Goal: Find specific page/section: Find specific page/section

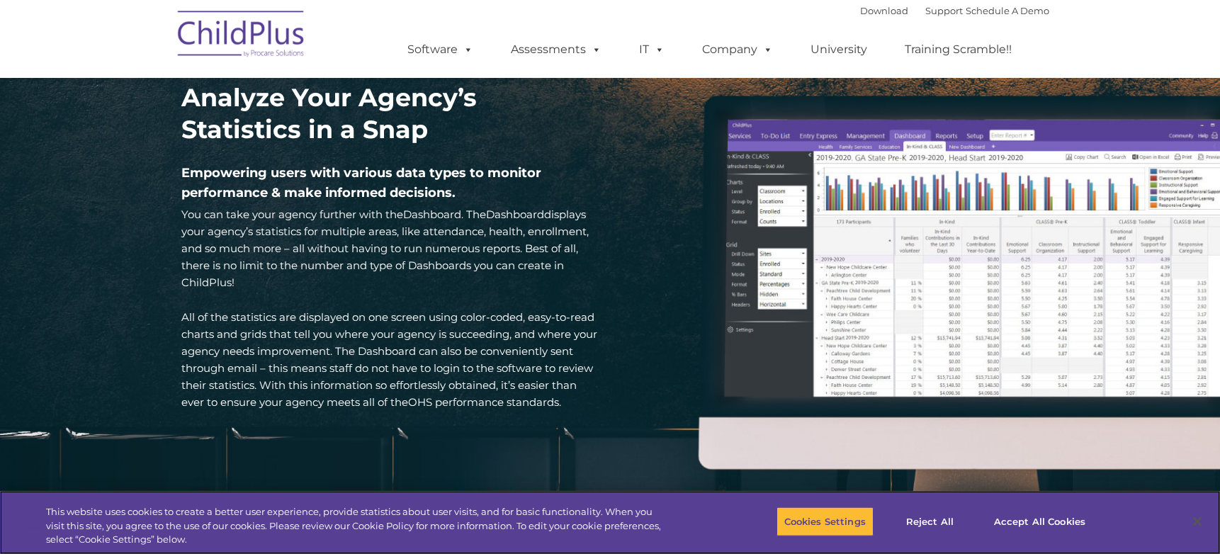
scroll to position [2008, 0]
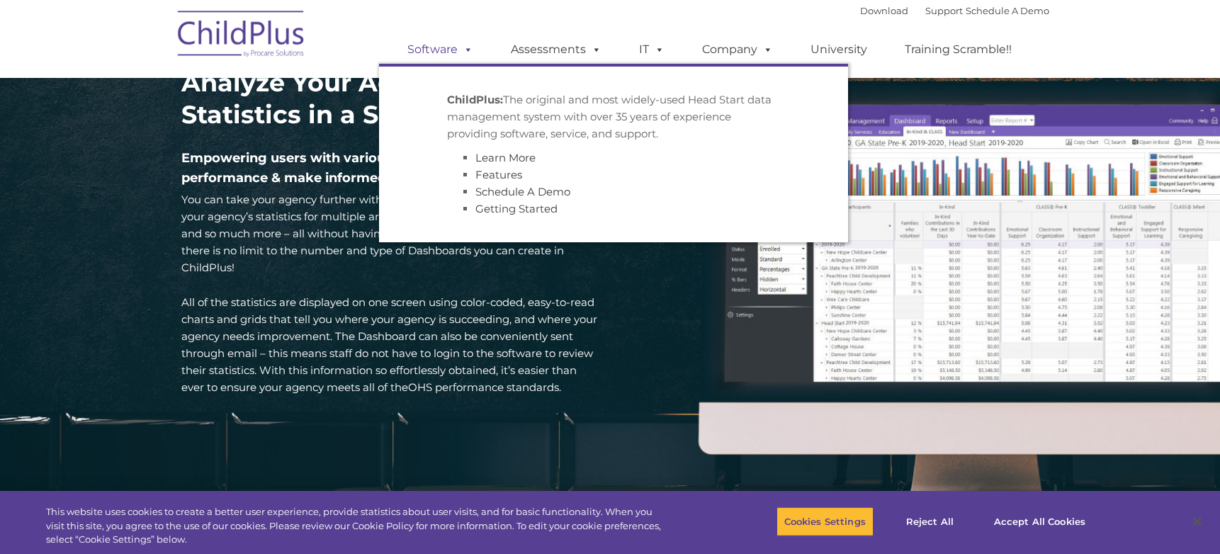
click at [439, 54] on link "Software" at bounding box center [440, 49] width 94 height 28
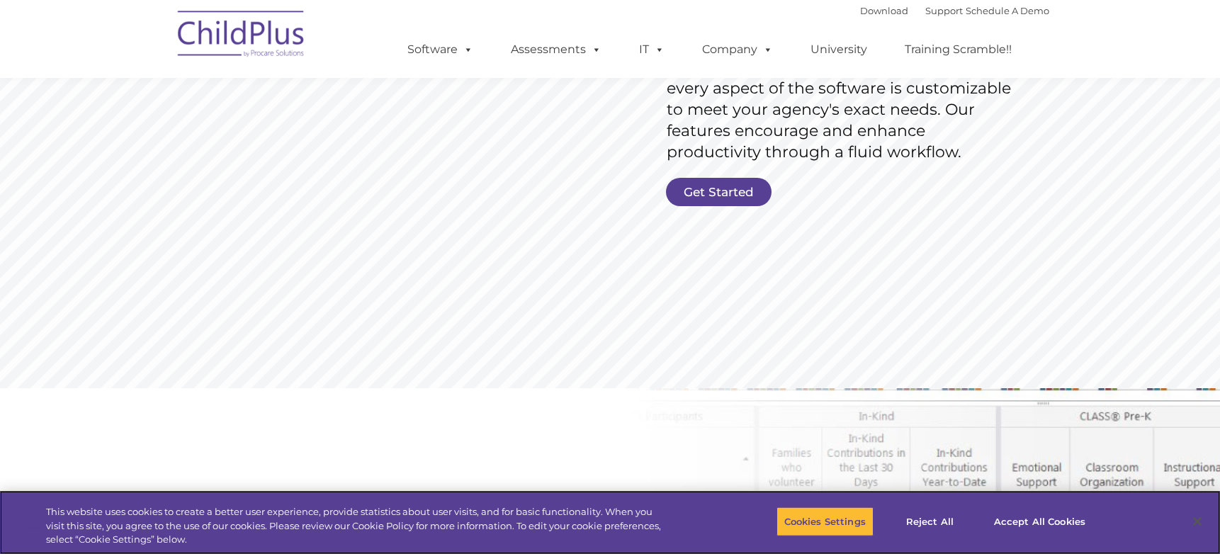
scroll to position [302, 0]
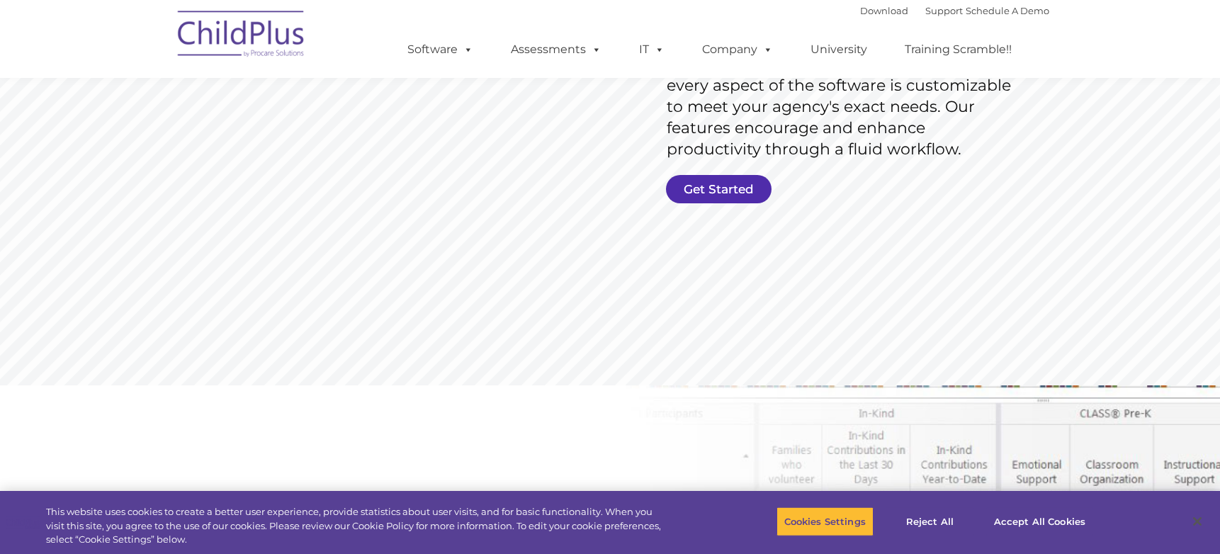
click at [700, 182] on link "Get Started" at bounding box center [719, 189] width 106 height 28
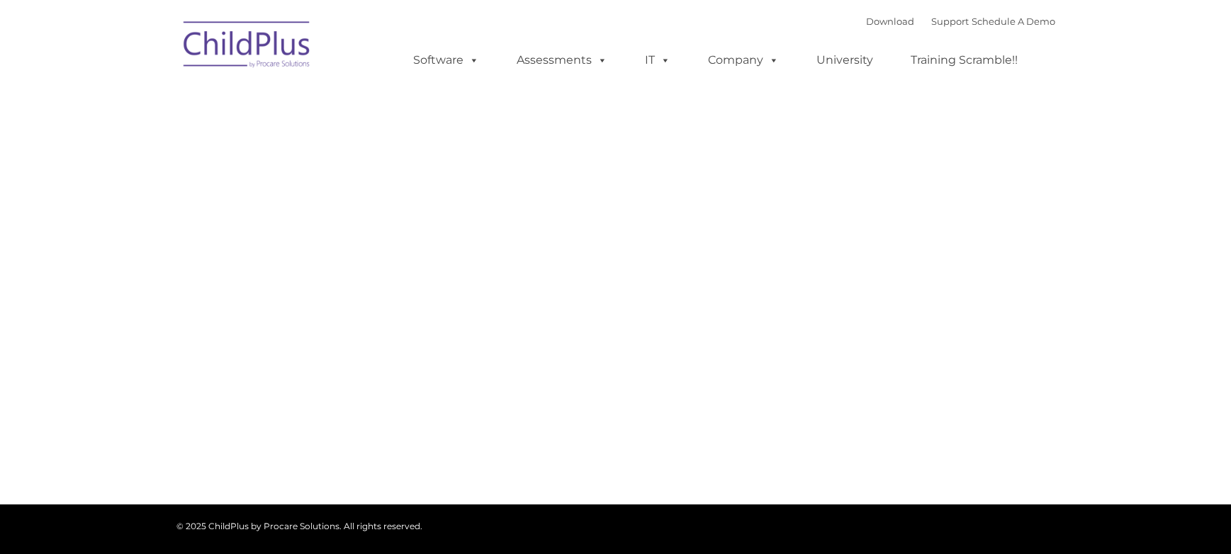
type input ""
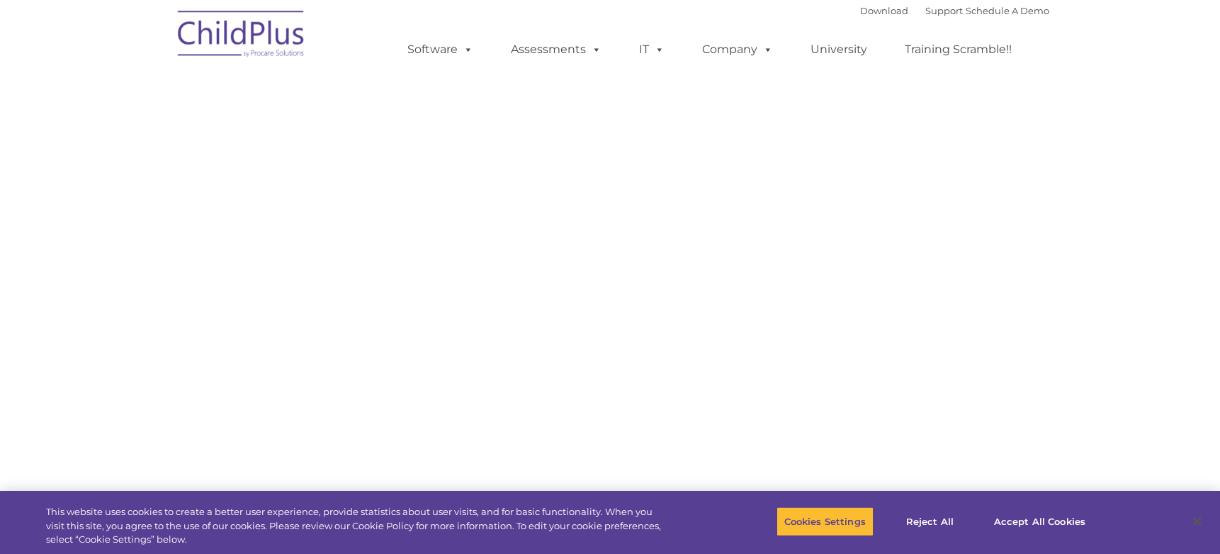
select select "MEDIUM"
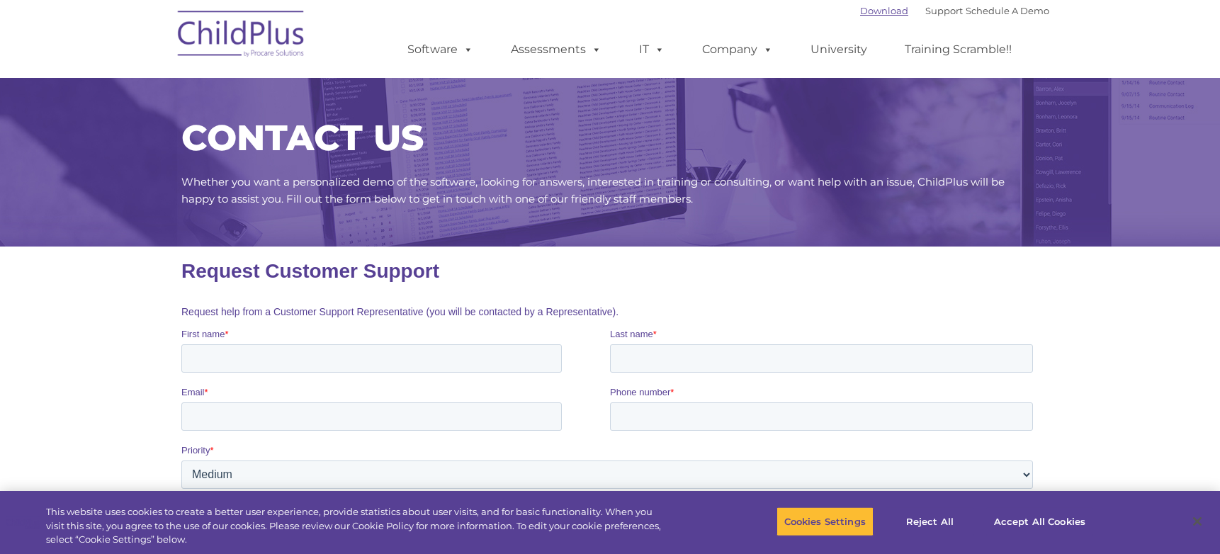
click at [866, 6] on link "Download" at bounding box center [884, 10] width 48 height 11
